Goal: Information Seeking & Learning: Find specific fact

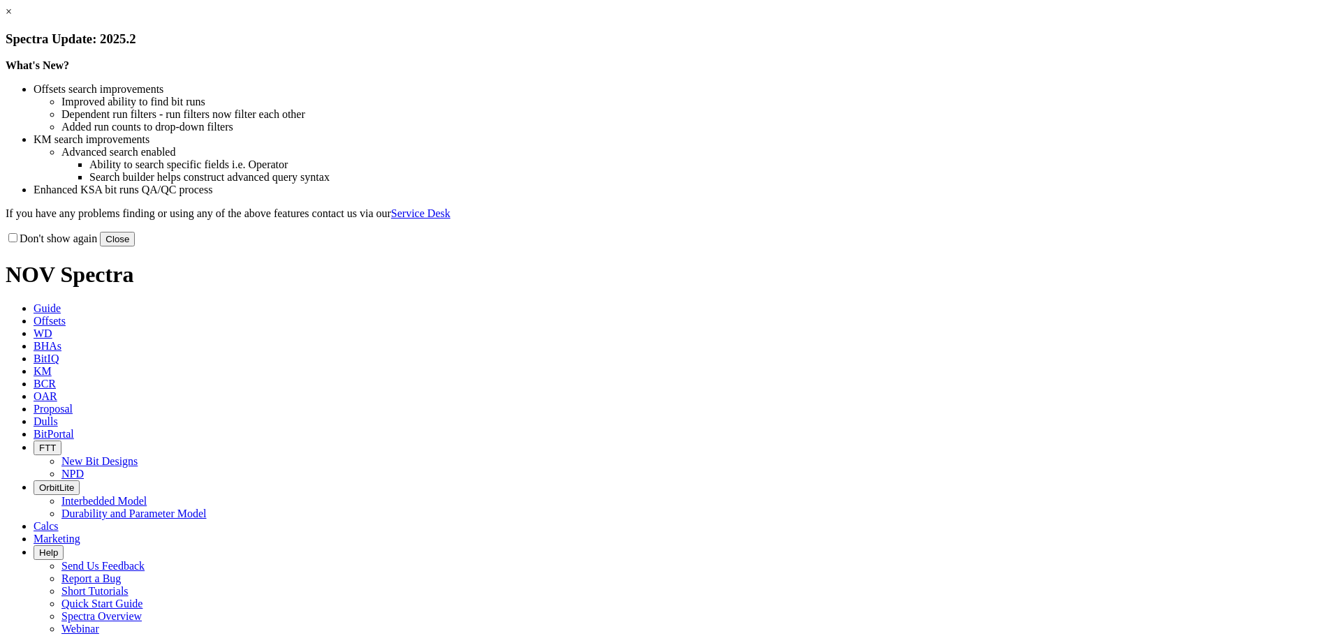
click at [135, 247] on button "Close" at bounding box center [117, 239] width 35 height 15
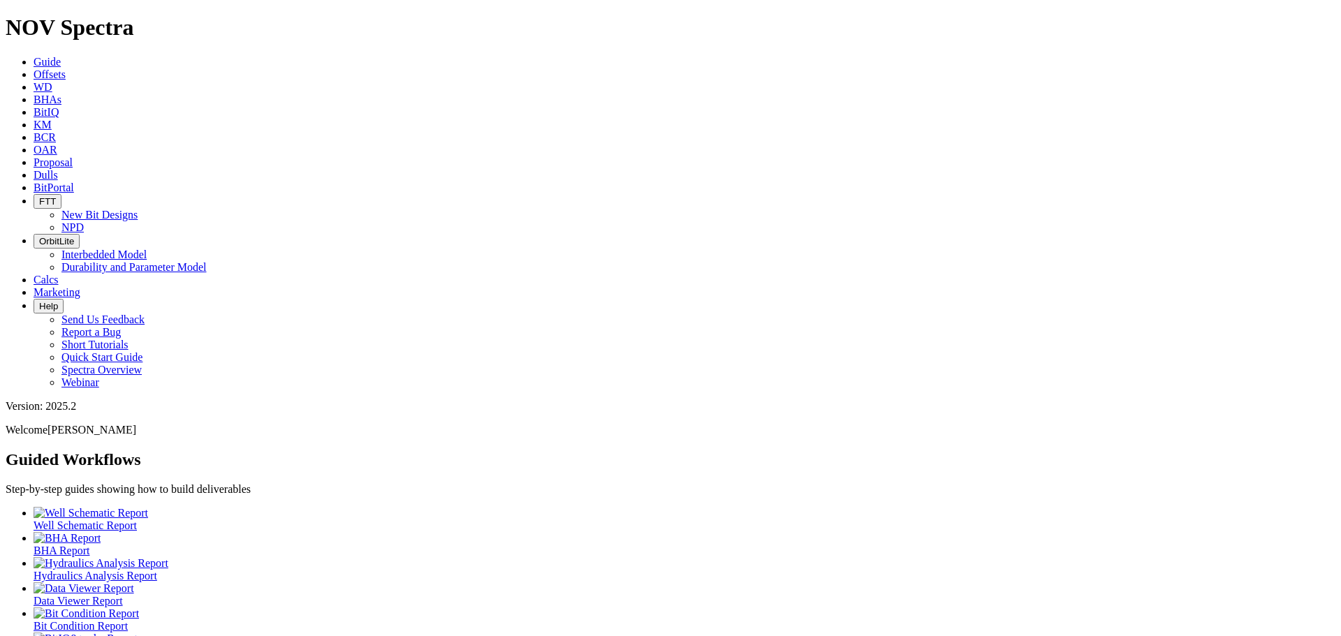
click at [66, 68] on span "Offsets" at bounding box center [50, 74] width 32 height 12
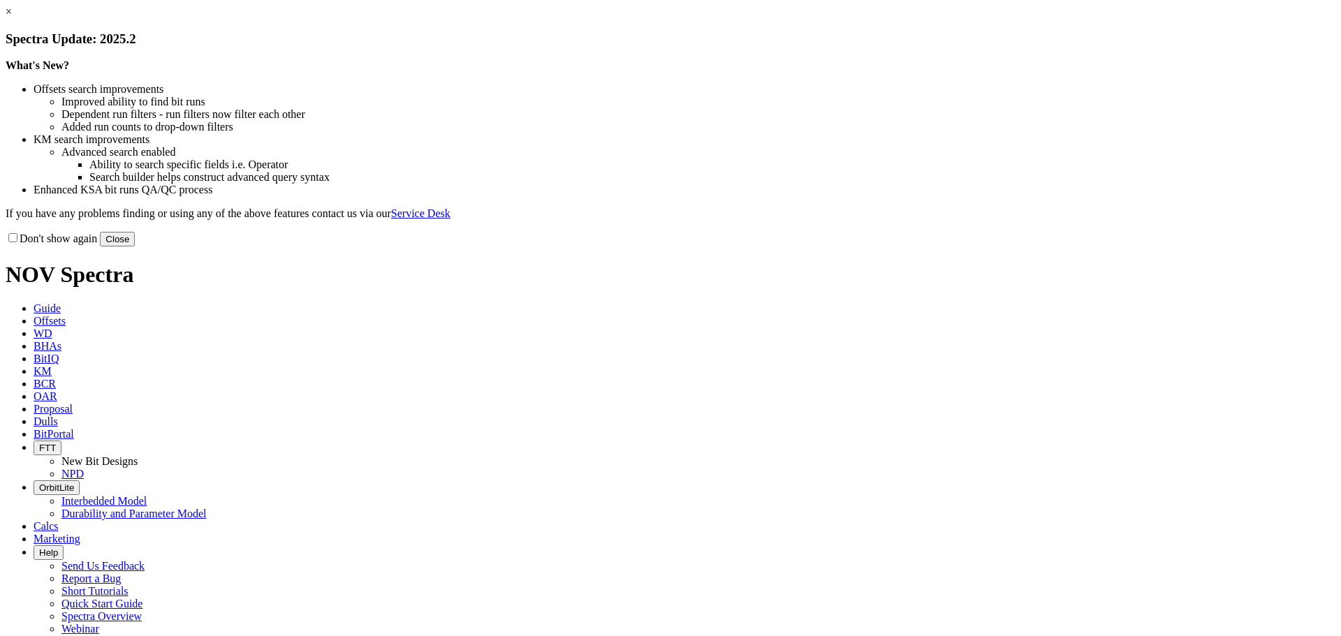
click at [135, 247] on button "Close" at bounding box center [117, 239] width 35 height 15
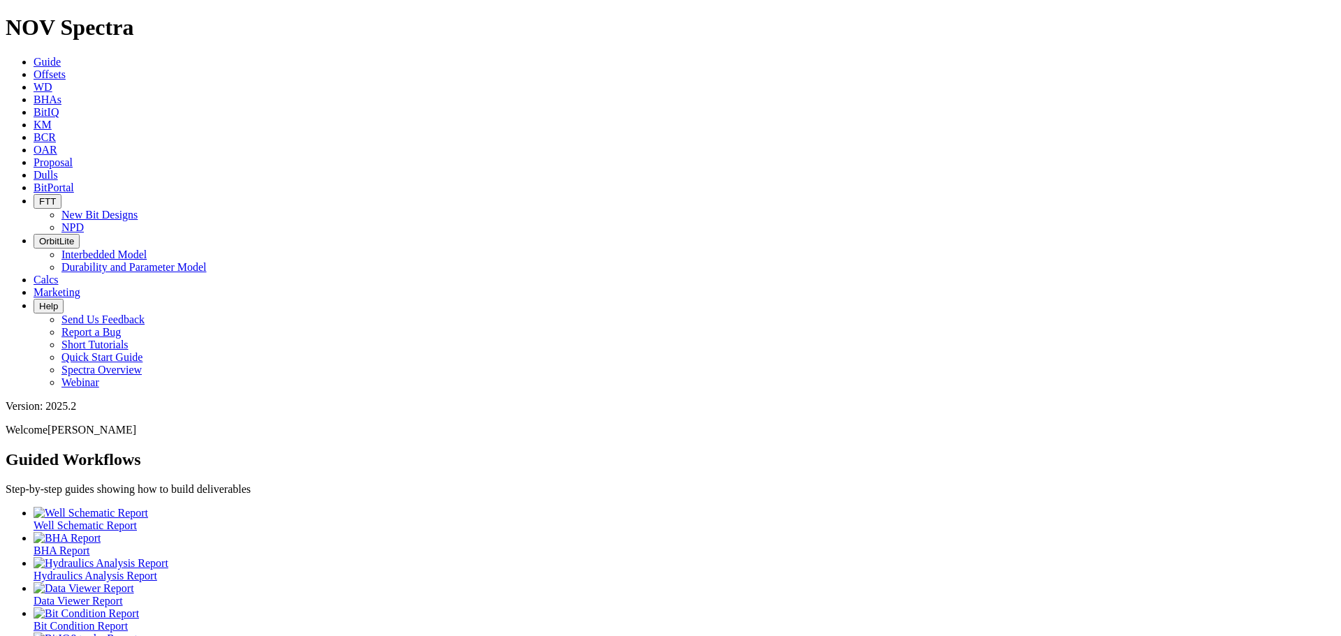
click at [34, 68] on icon at bounding box center [34, 74] width 0 height 12
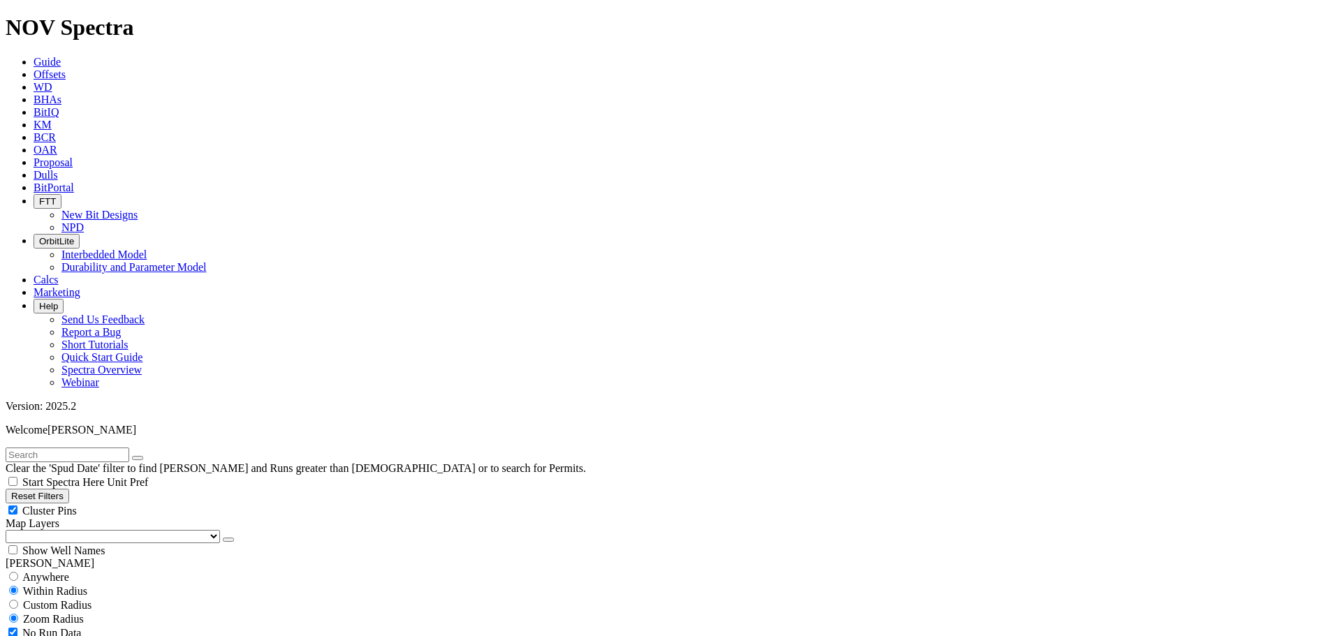
click at [50, 448] on input "text" at bounding box center [68, 455] width 124 height 15
type input "[PERSON_NAME] Sa 1 1H"
